Goal: Check status: Check status

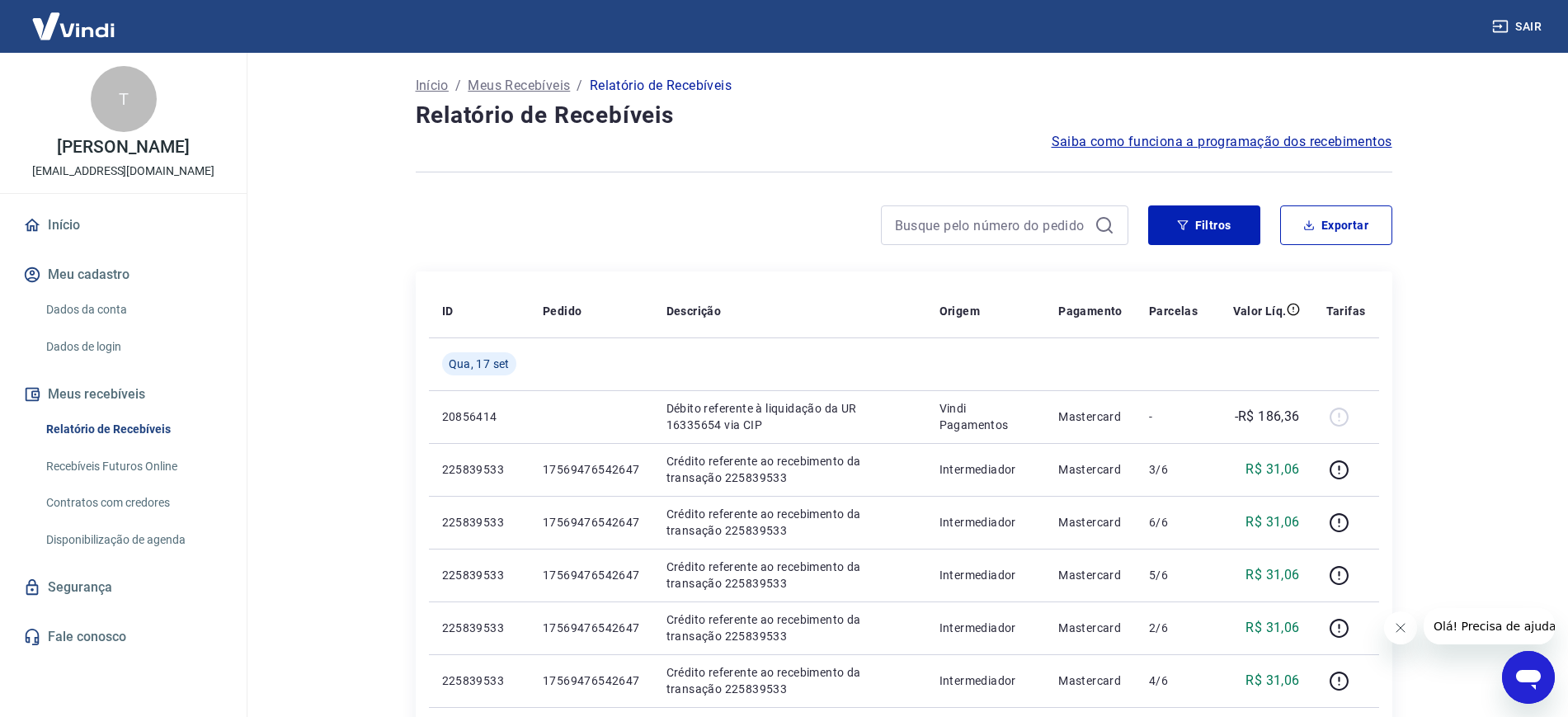
click at [1567, 249] on main "Início / Meus Recebíveis / Relatório de Recebíveis Relatório de Recebíveis Saib…" at bounding box center [904, 386] width 1329 height 665
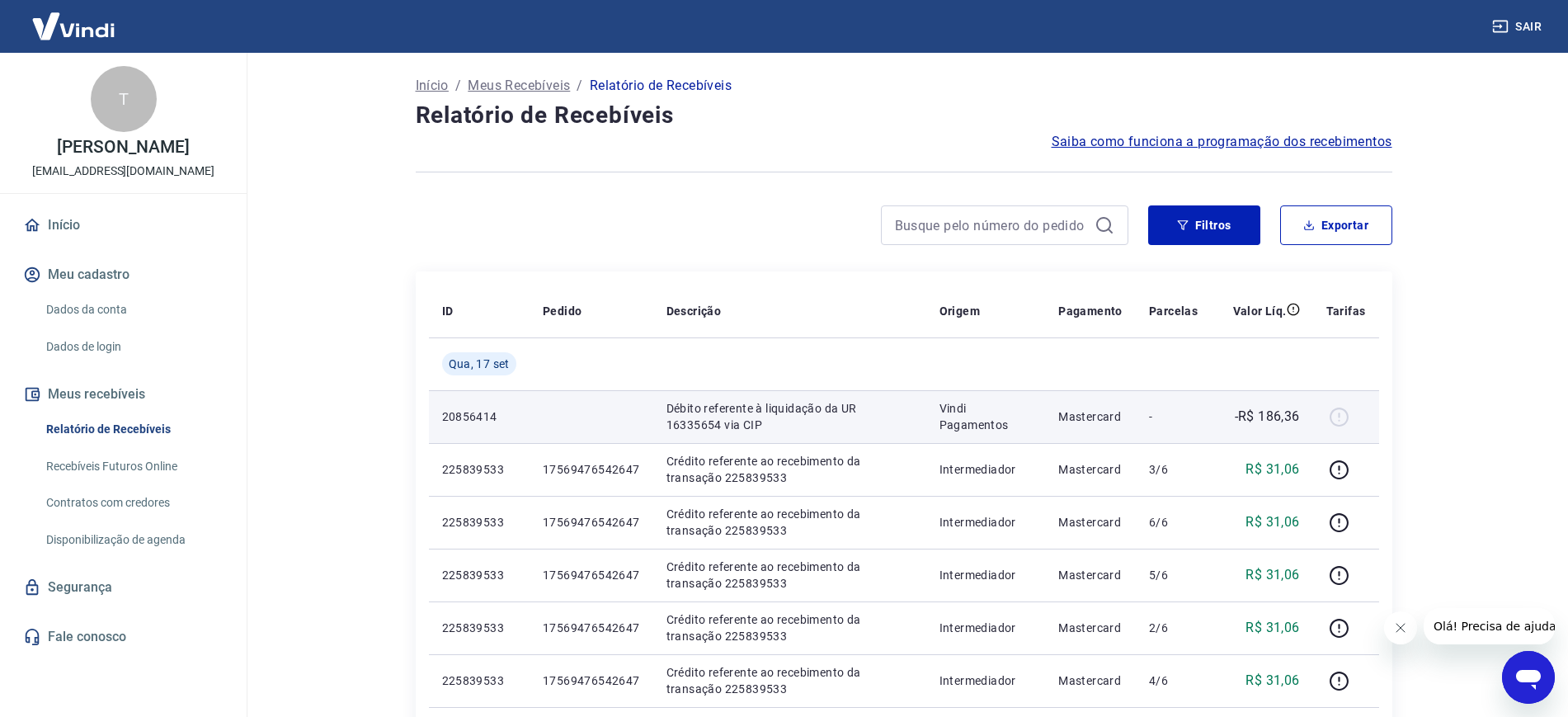
click at [765, 424] on p "Débito referente à liquidação da UR 16335654 via CIP" at bounding box center [789, 416] width 246 height 33
drag, startPoint x: 647, startPoint y: 408, endPoint x: 722, endPoint y: 433, distance: 79.1
click at [722, 433] on tr "20856414 Débito referente à liquidação da UR 16335654 via CIP Vindi Pagamentos …" at bounding box center [904, 417] width 950 height 53
copy tr "Débito referente à liquidação da UR 16335654 via CIP"
